Goal: Understand process/instructions

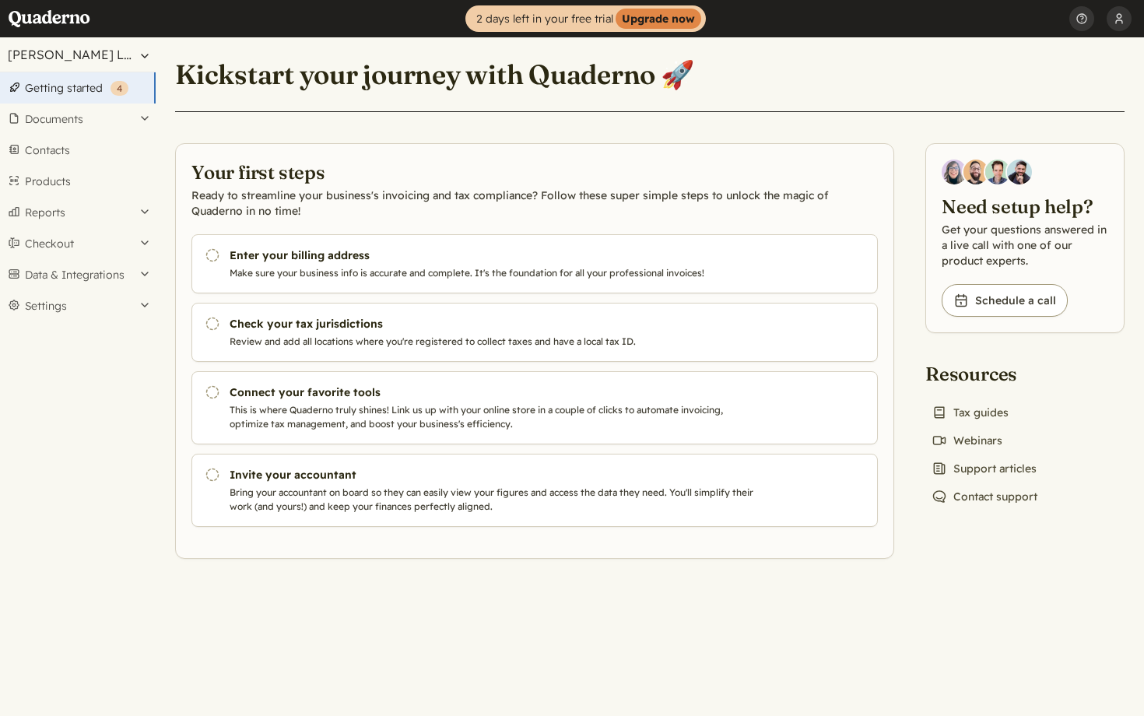
click at [97, 53] on button "[PERSON_NAME] LLC" at bounding box center [78, 54] width 156 height 34
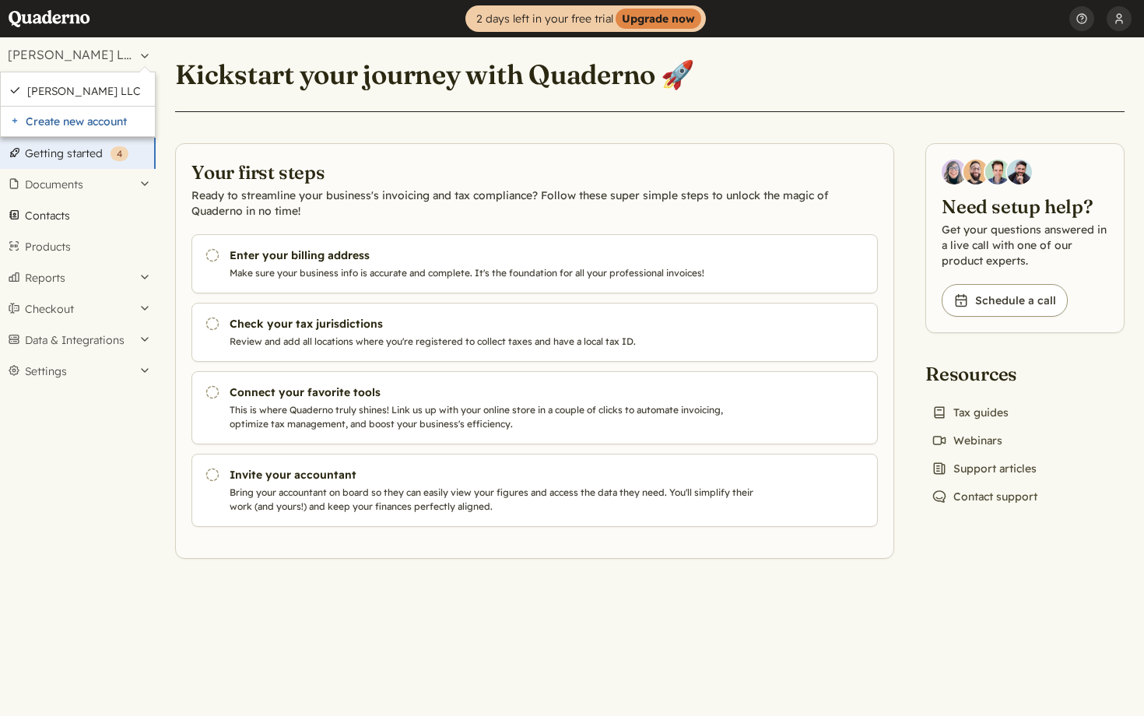
click at [89, 216] on link "Contacts" at bounding box center [78, 215] width 156 height 31
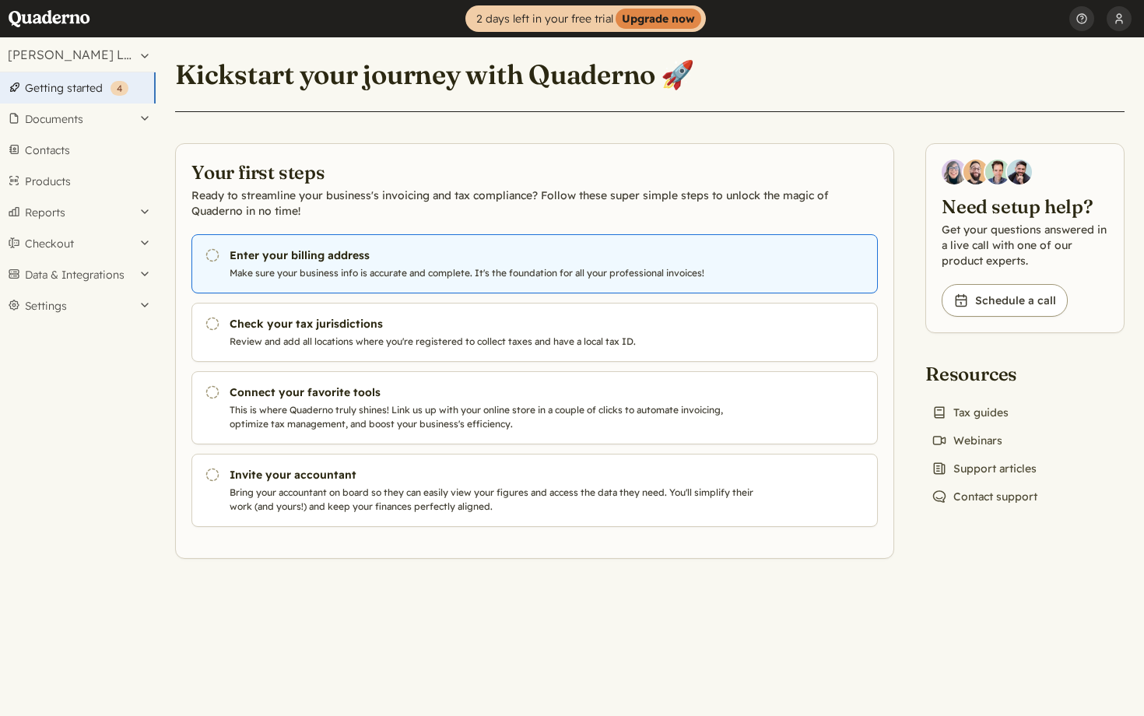
click at [299, 263] on h3 "Enter your billing address" at bounding box center [495, 255] width 531 height 16
click at [622, 277] on p "Make sure your business info is accurate and complete. It's the foundation for …" at bounding box center [495, 273] width 531 height 14
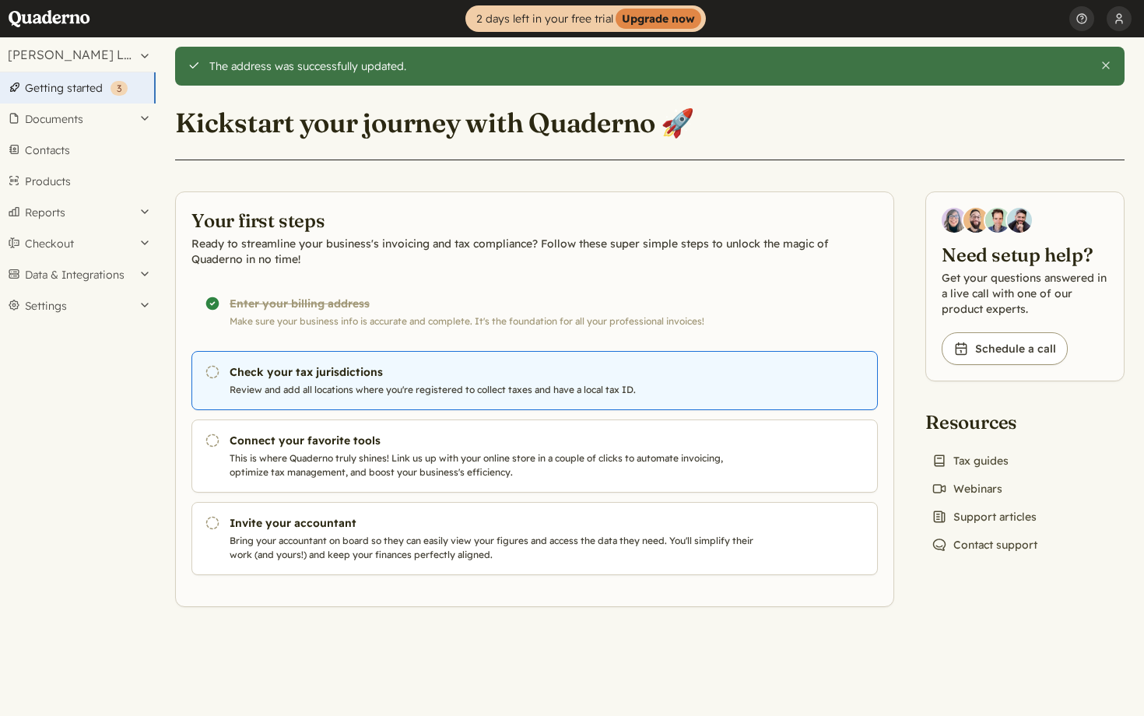
click at [310, 370] on h3 "Check your tax jurisdictions" at bounding box center [495, 372] width 531 height 16
